Goal: Information Seeking & Learning: Learn about a topic

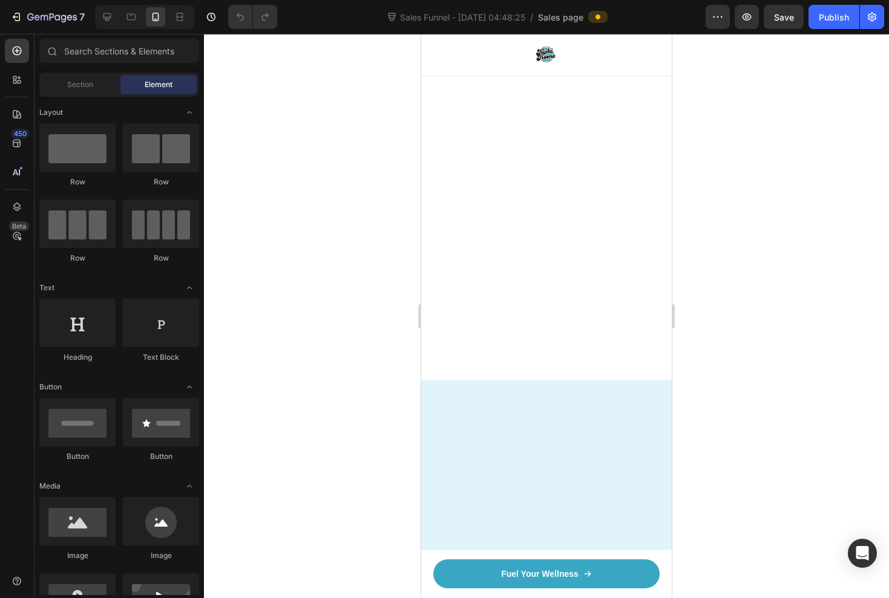
scroll to position [1981, 0]
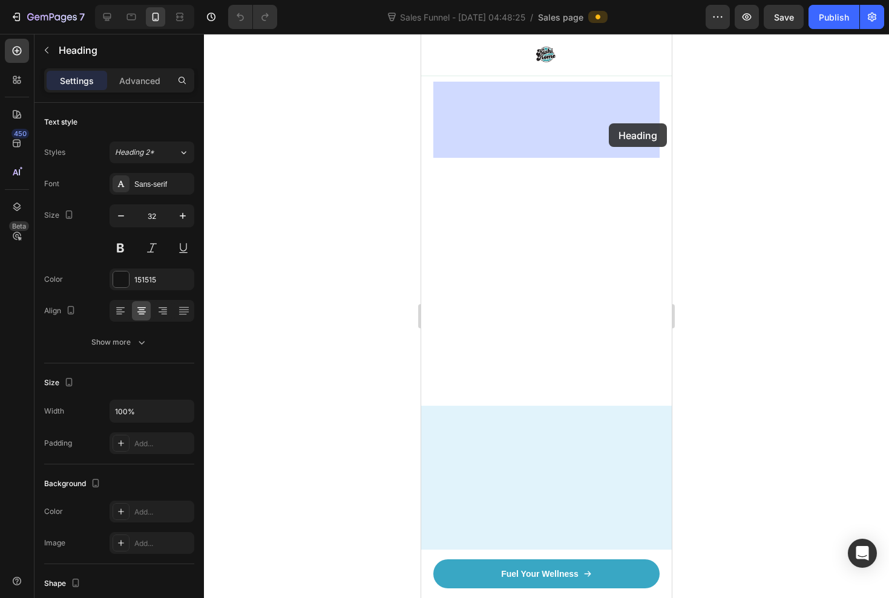
drag, startPoint x: 438, startPoint y: 93, endPoint x: 612, endPoint y: 124, distance: 176.5
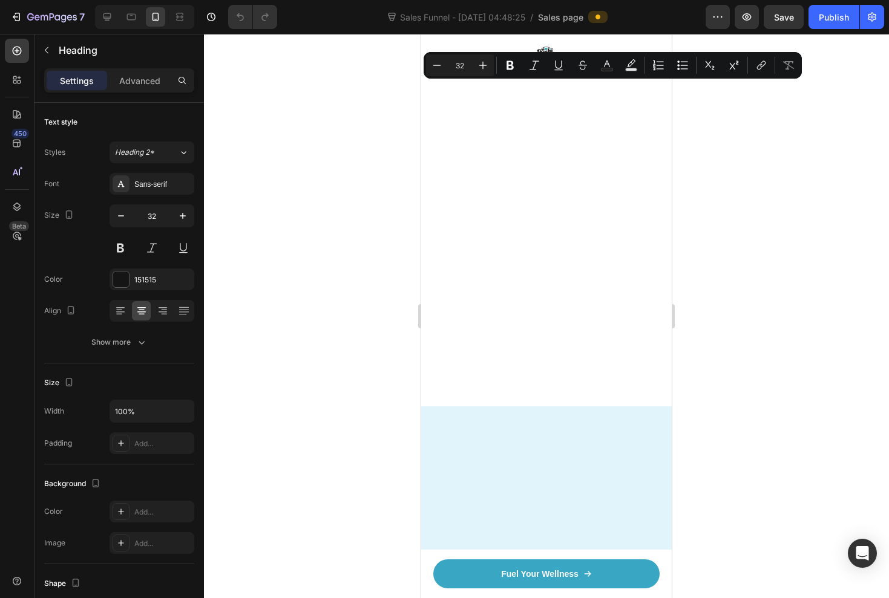
drag, startPoint x: 609, startPoint y: 126, endPoint x: 546, endPoint y: 100, distance: 67.9
click at [727, 110] on div at bounding box center [546, 316] width 685 height 564
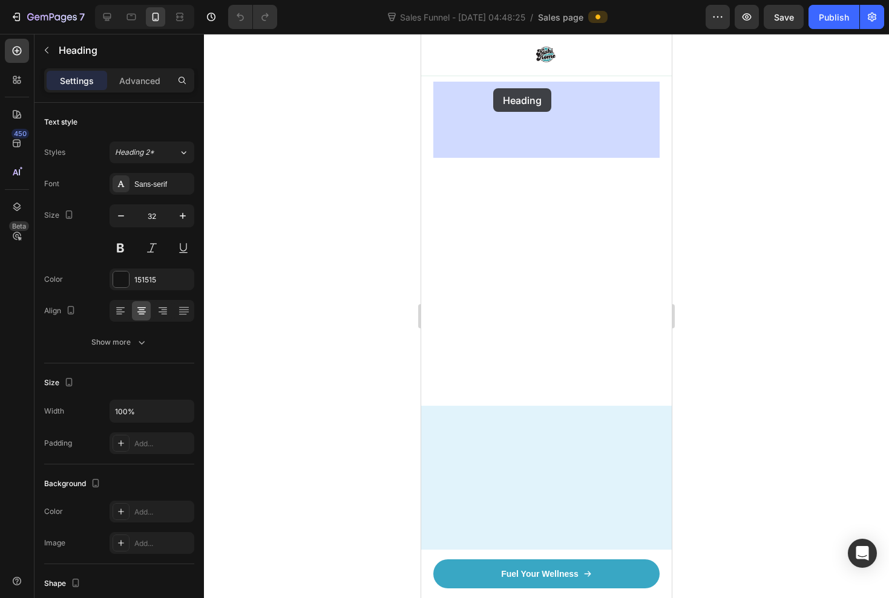
drag, startPoint x: 610, startPoint y: 119, endPoint x: 514, endPoint y: 82, distance: 103.6
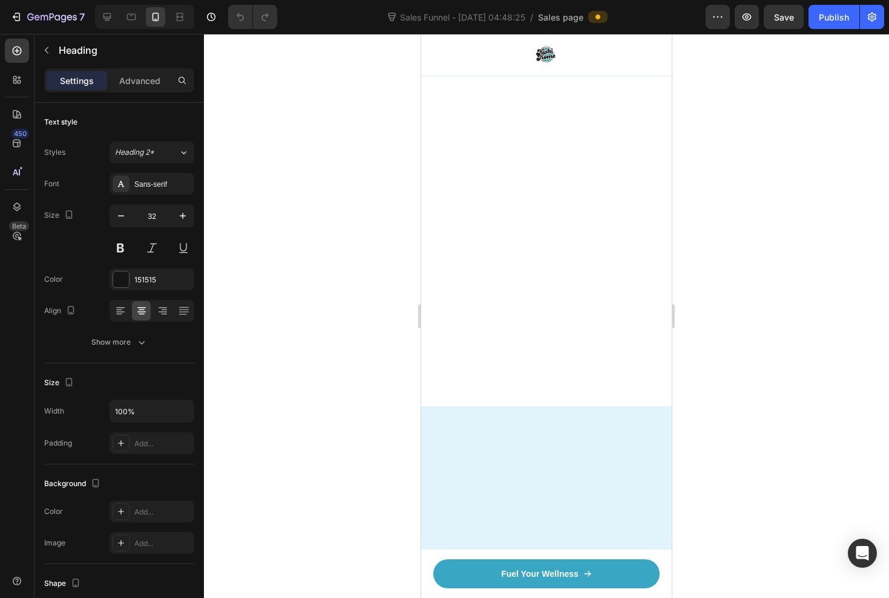
click at [771, 129] on div at bounding box center [546, 316] width 685 height 564
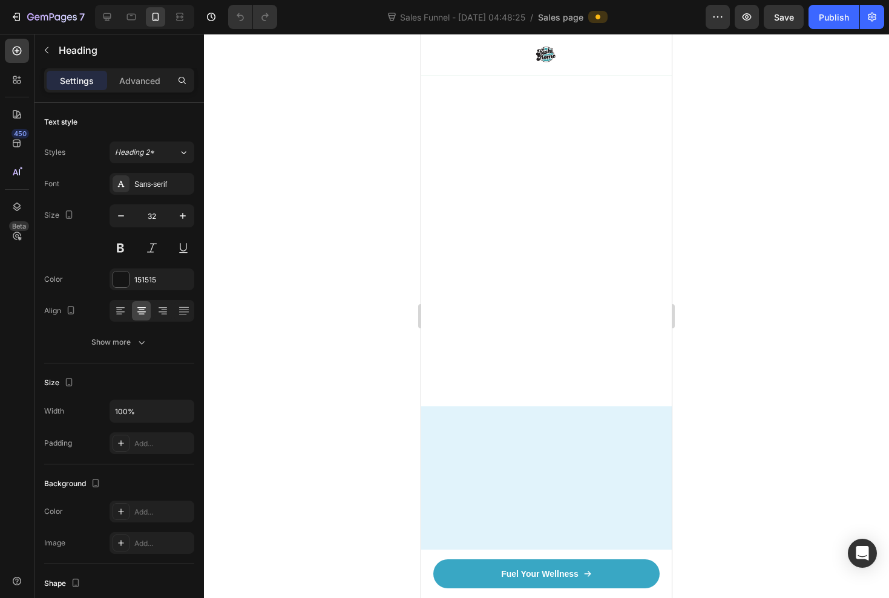
drag, startPoint x: 609, startPoint y: 125, endPoint x: 433, endPoint y: 99, distance: 178.6
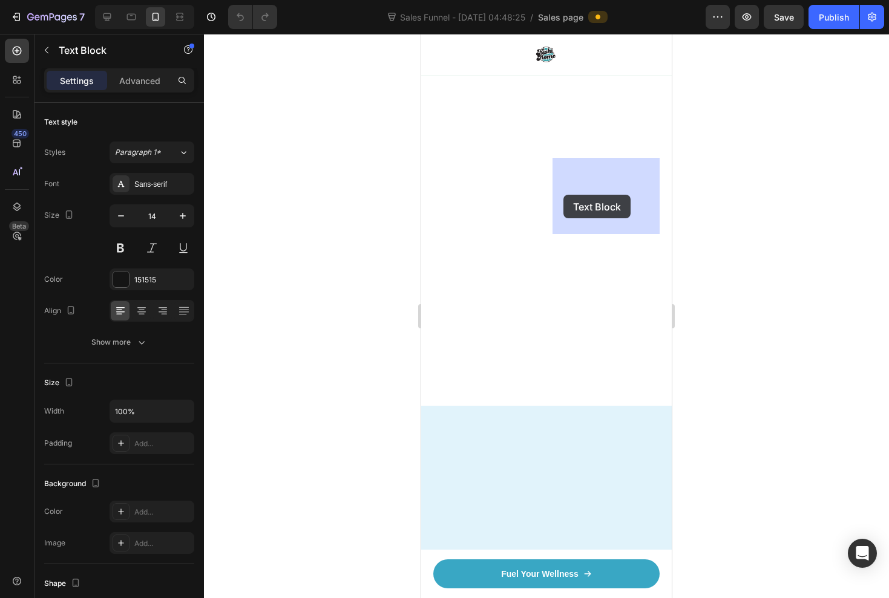
drag, startPoint x: 598, startPoint y: 224, endPoint x: 565, endPoint y: 193, distance: 45.4
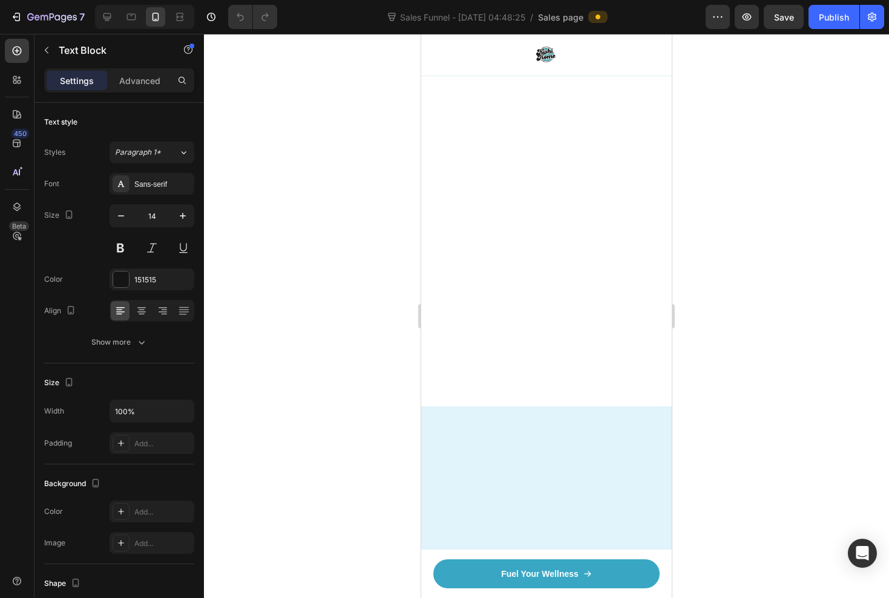
click at [774, 139] on div at bounding box center [546, 316] width 685 height 564
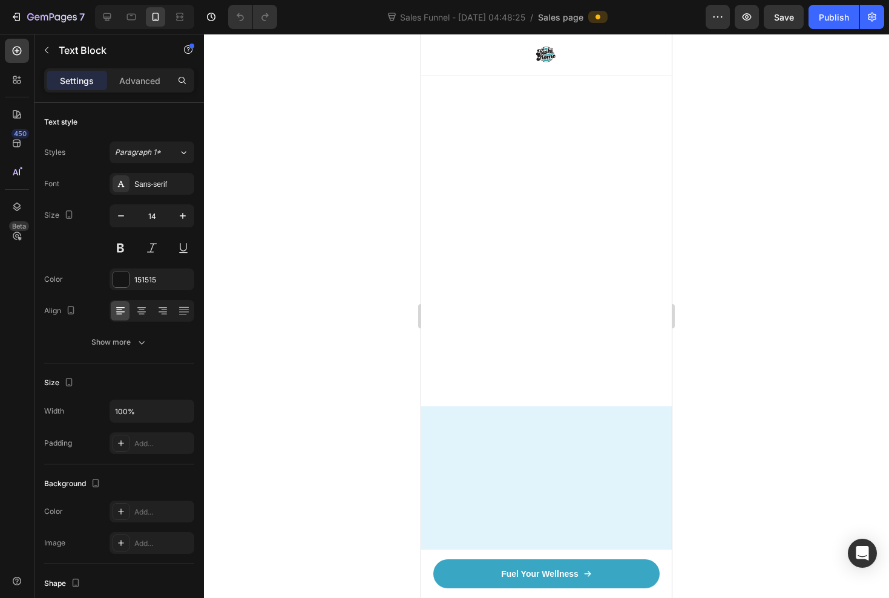
drag, startPoint x: 592, startPoint y: 220, endPoint x: 557, endPoint y: 164, distance: 66.6
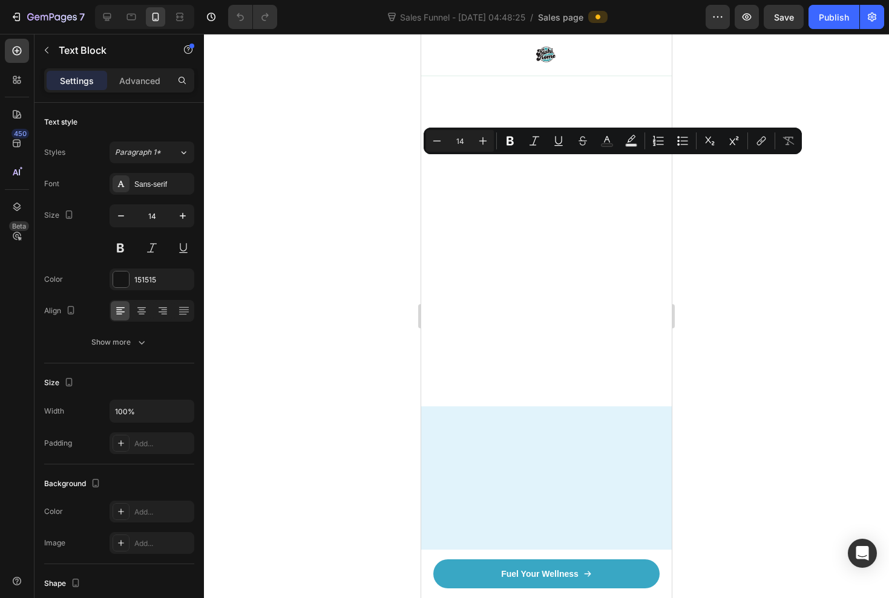
copy p "Quality:premium stainless steel and copper,engineered mesh that catches everyth…"
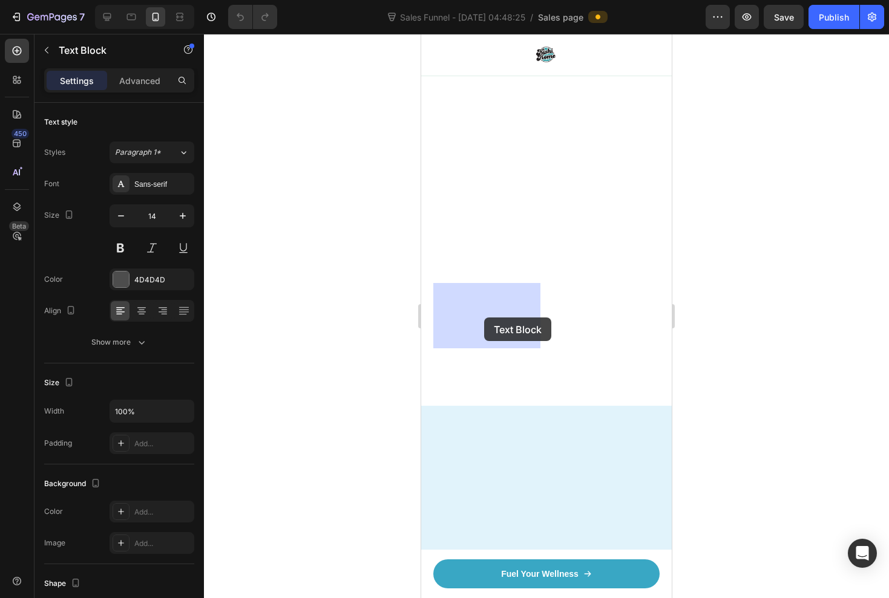
drag, startPoint x: 527, startPoint y: 338, endPoint x: 485, endPoint y: 318, distance: 46.8
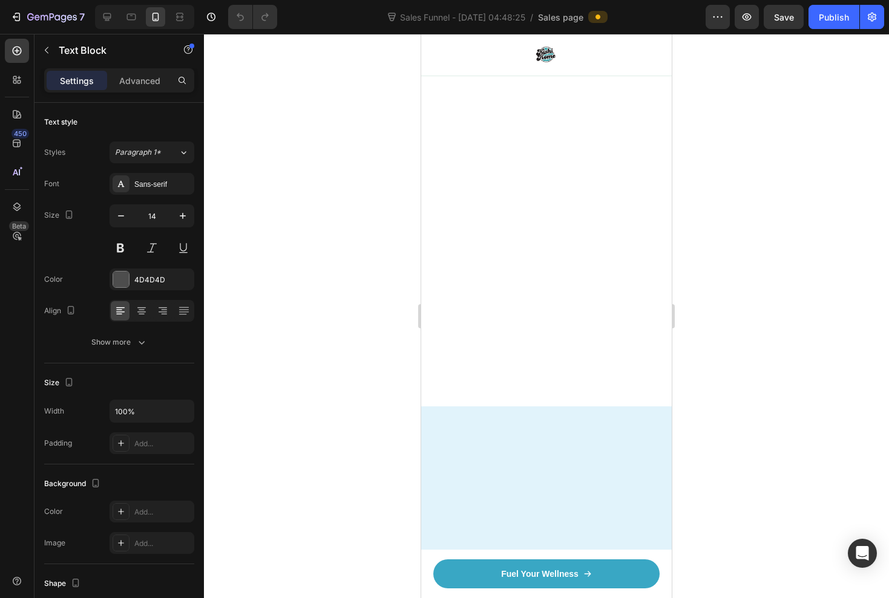
click at [815, 226] on div at bounding box center [546, 316] width 685 height 564
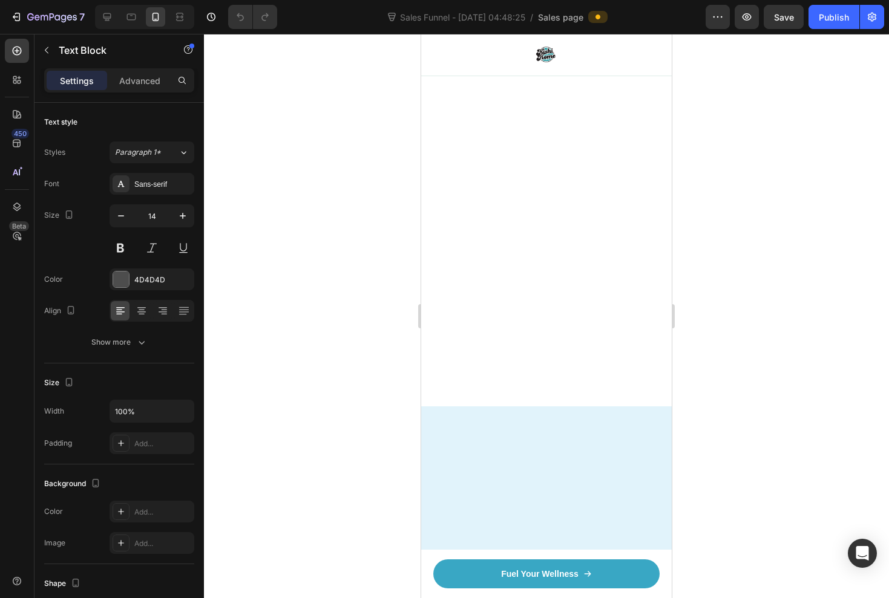
drag, startPoint x: 529, startPoint y: 335, endPoint x: 433, endPoint y: 292, distance: 105.3
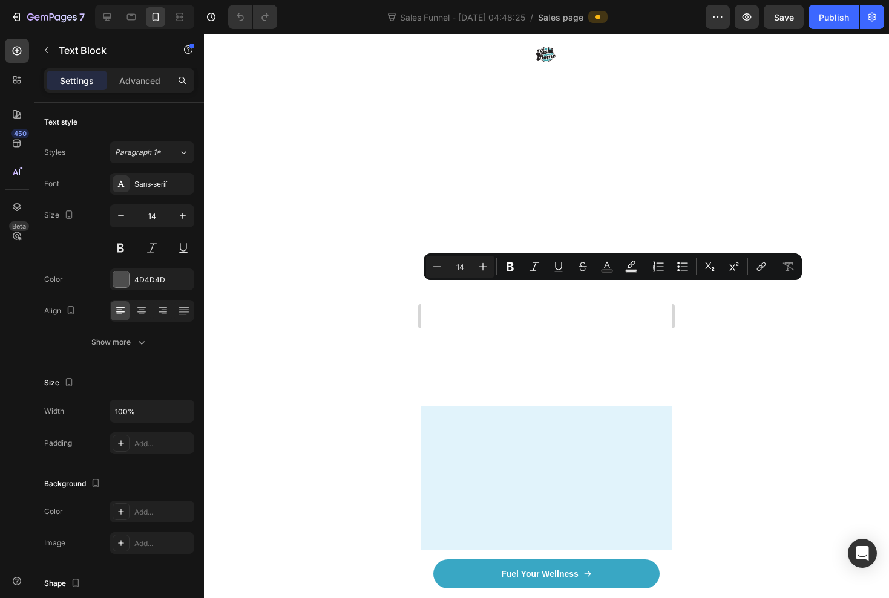
copy p "Installation:takes under 30 seconds with no tools, no plumber and no mess,just …"
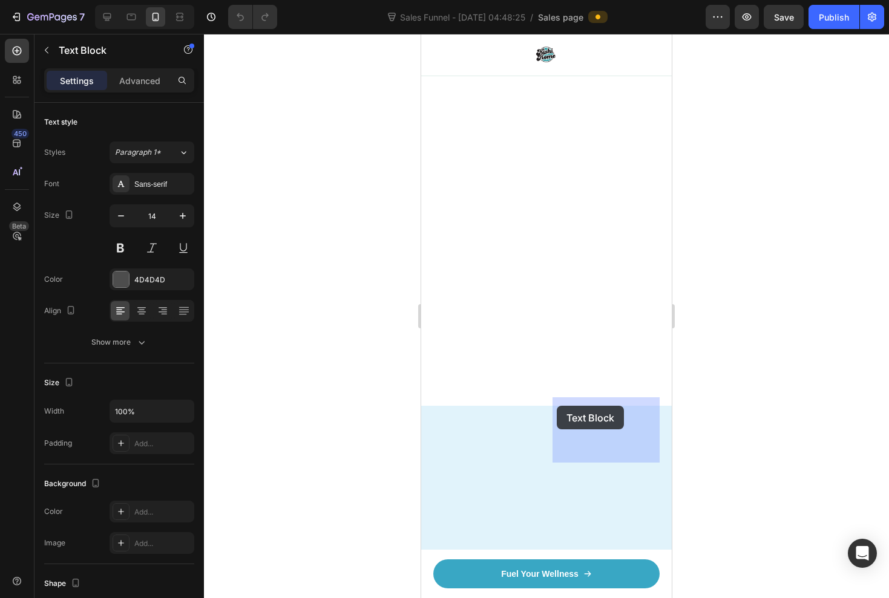
drag, startPoint x: 595, startPoint y: 448, endPoint x: 555, endPoint y: 404, distance: 59.6
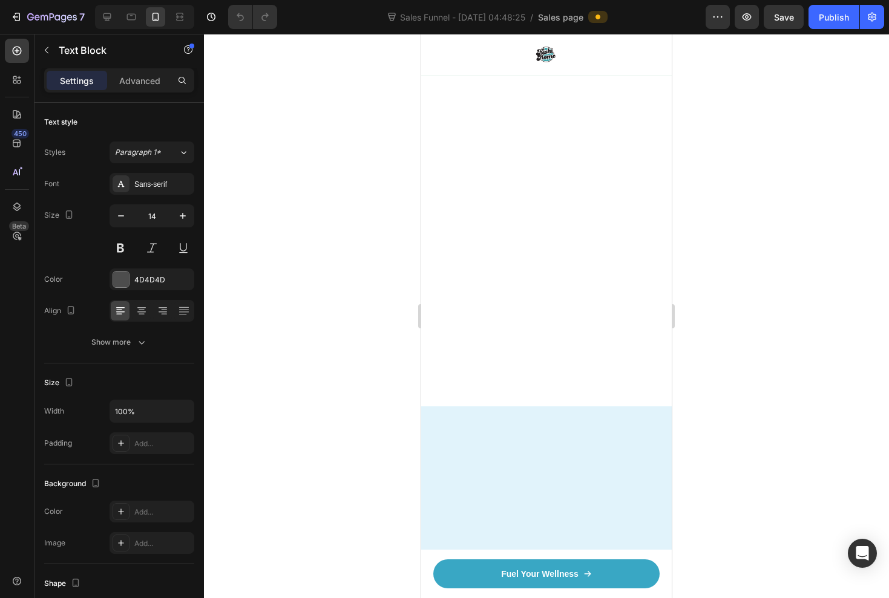
drag, startPoint x: 596, startPoint y: 450, endPoint x: 552, endPoint y: 405, distance: 62.0
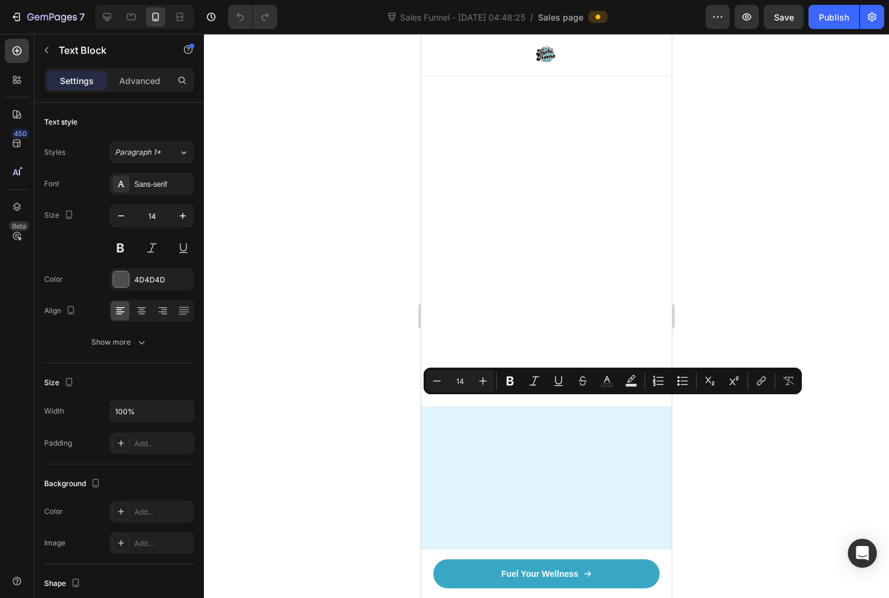
copy p "Maintenance: just lift,rinse clean and you're done-watch the hair and debris co…"
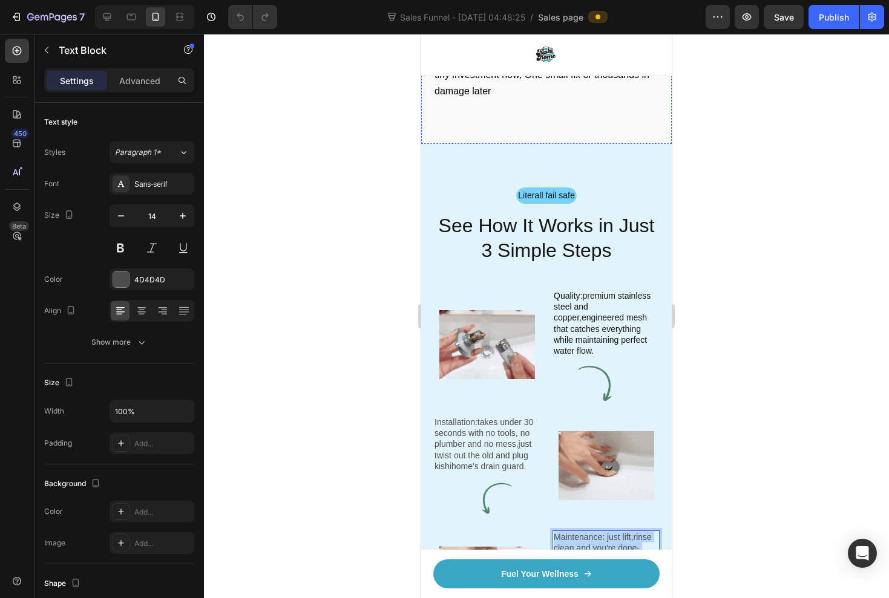
scroll to position [1087, 0]
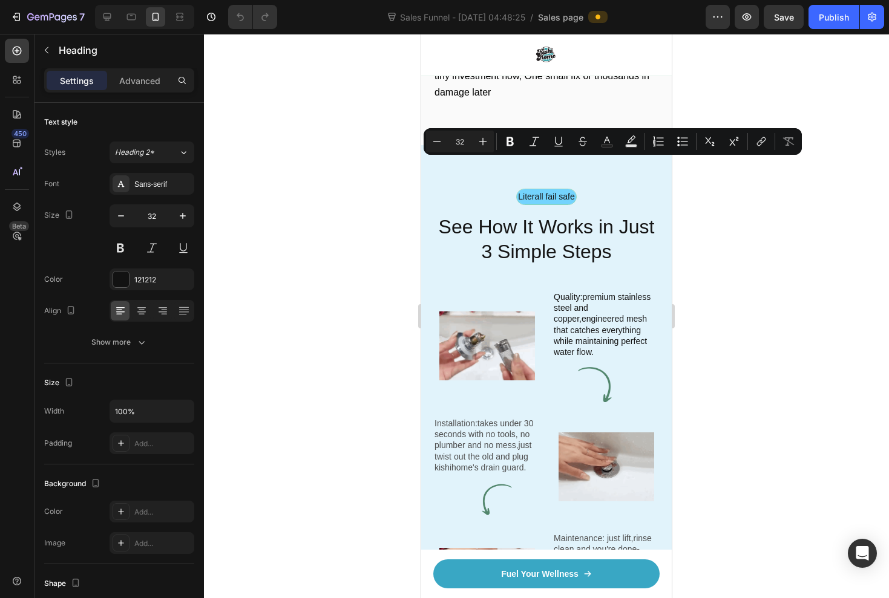
drag, startPoint x: 595, startPoint y: 196, endPoint x: 436, endPoint y: 165, distance: 162.1
copy p "The Gross Truth About Your Current Drain"
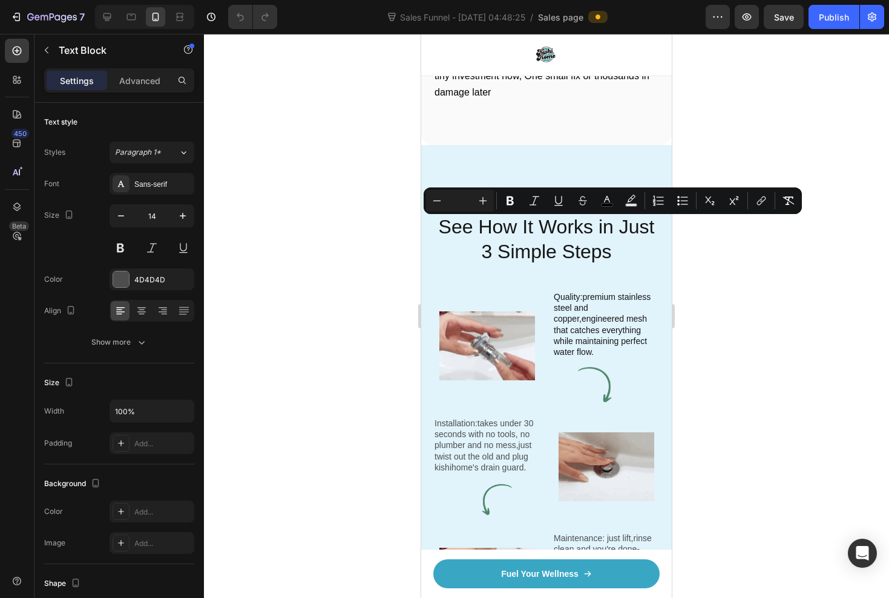
drag, startPoint x: 544, startPoint y: 280, endPoint x: 435, endPoint y: 224, distance: 122.3
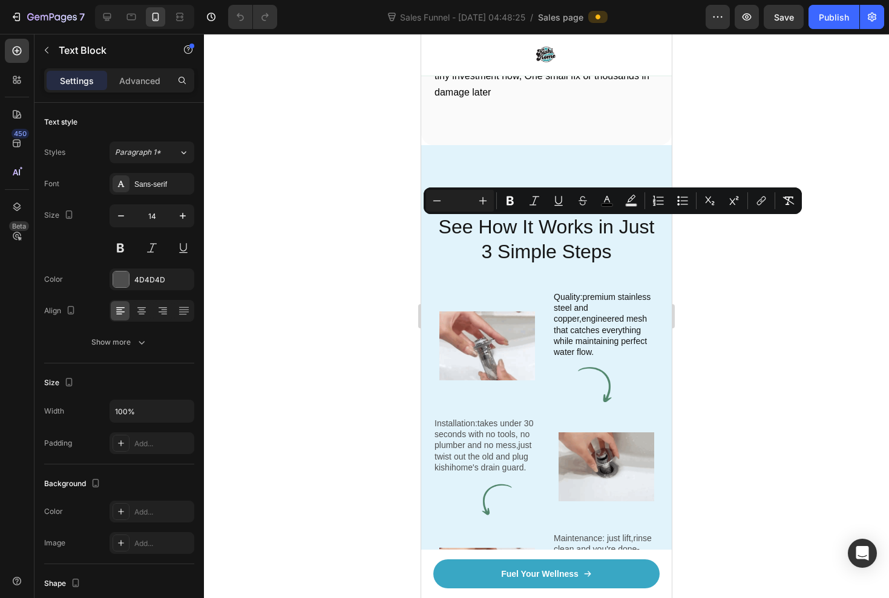
copy span "This disgusting mess was pulled from a 'normal' bathroom drain after just 6 mon…"
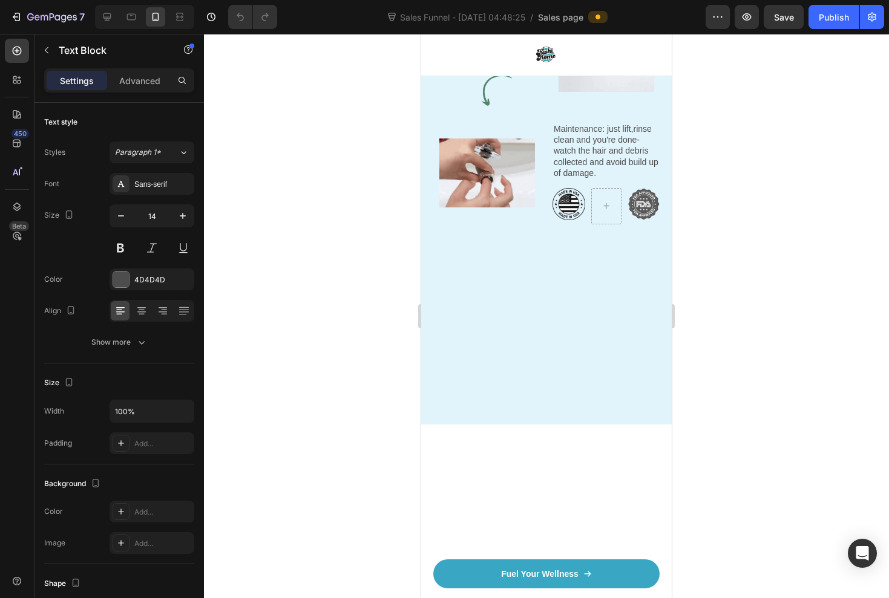
scroll to position [1498, 0]
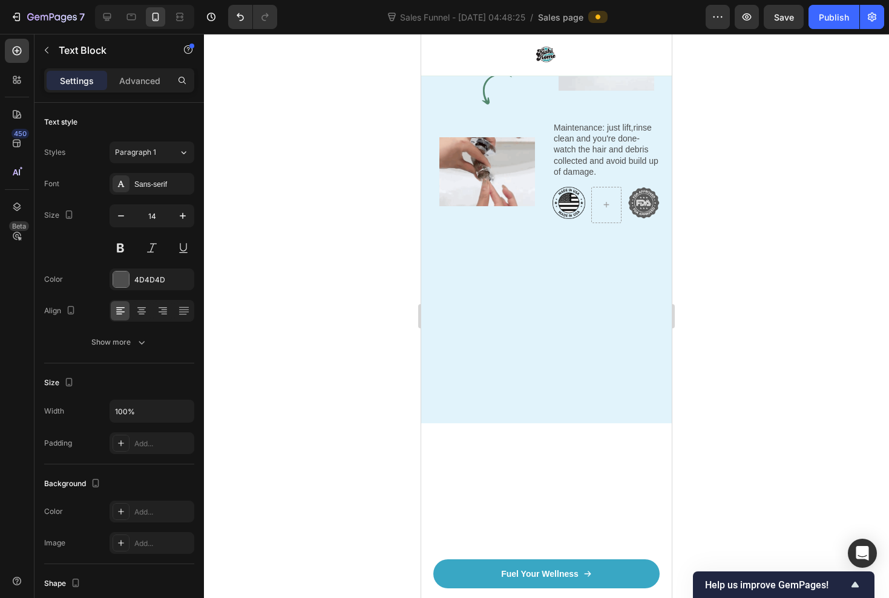
drag, startPoint x: 620, startPoint y: 445, endPoint x: 433, endPoint y: 321, distance: 224.3
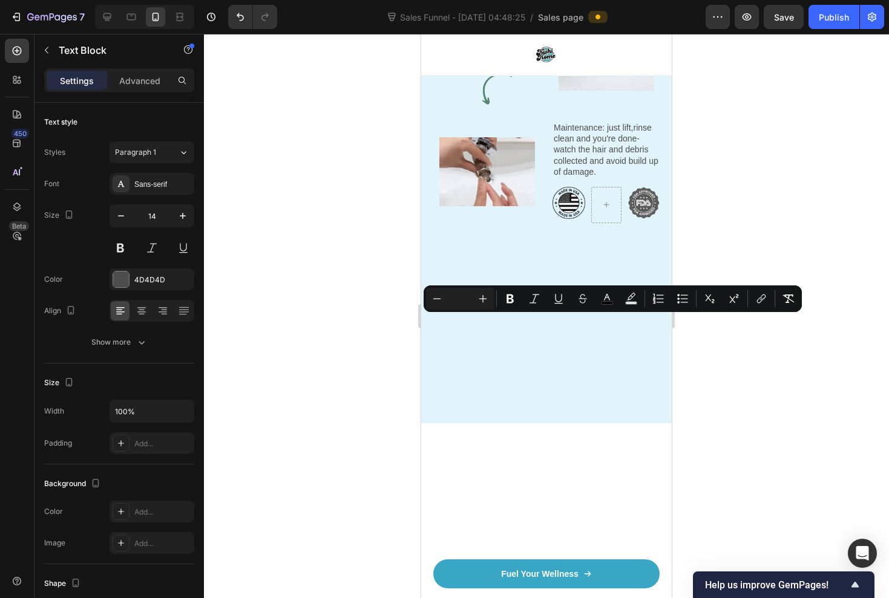
copy span "When that buildup finally wins, this is your nightmare. [PERSON_NAME] from [GEO…"
